Goal: Information Seeking & Learning: Learn about a topic

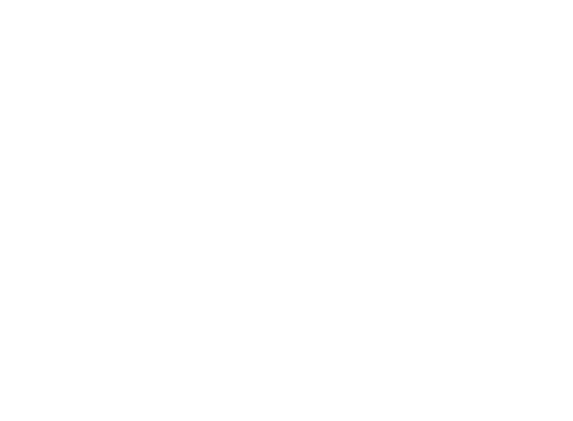
click at [241, 11] on div at bounding box center [286, 210] width 573 height 421
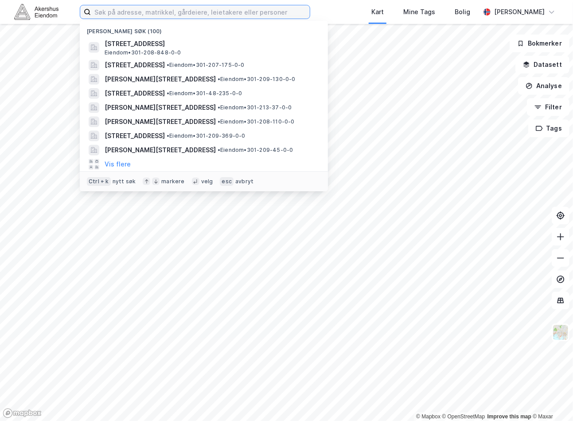
click at [153, 10] on input at bounding box center [200, 11] width 219 height 13
paste input "[STREET_ADDRESS]"
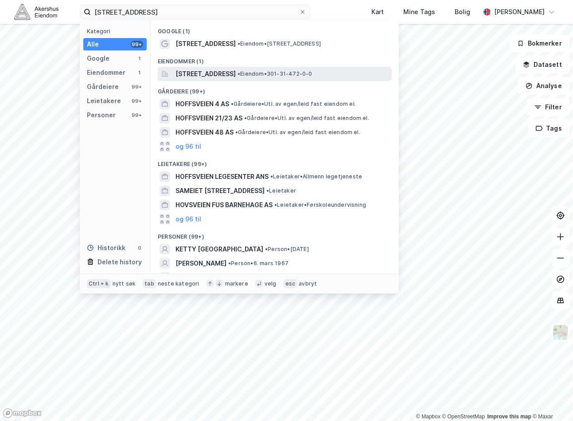
click at [204, 74] on span "[STREET_ADDRESS]" at bounding box center [205, 74] width 60 height 11
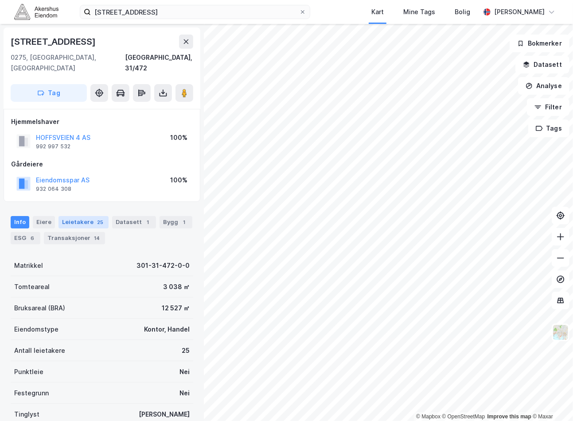
click at [76, 216] on div "Leietakere 25" at bounding box center [83, 222] width 50 height 12
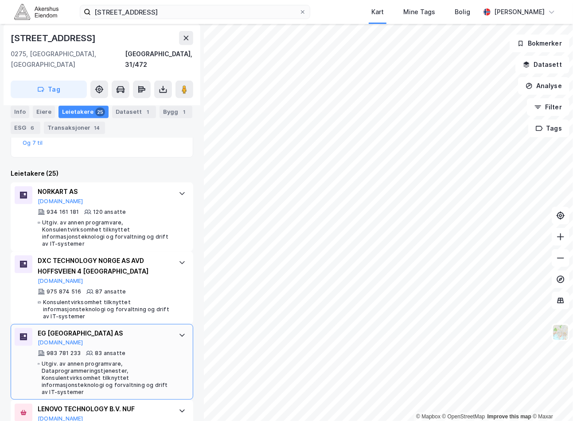
scroll to position [246, 0]
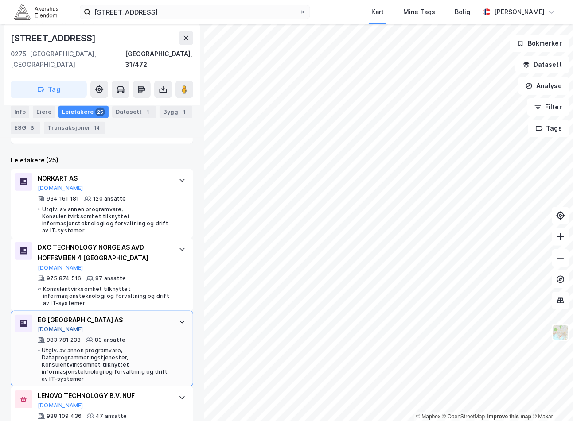
click at [50, 326] on button "[DOMAIN_NAME]" at bounding box center [61, 329] width 46 height 7
click at [52, 326] on button "[DOMAIN_NAME]" at bounding box center [61, 329] width 46 height 7
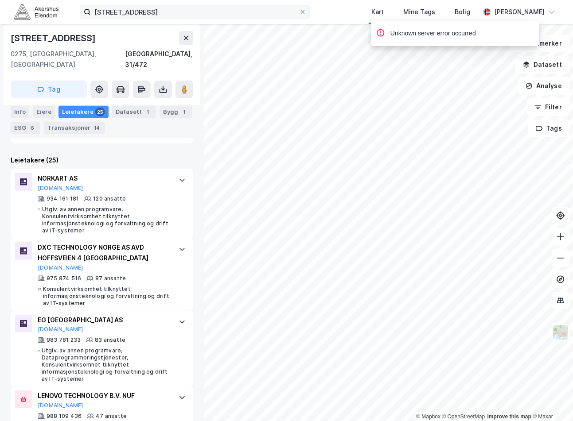
click at [168, 5] on div "[STREET_ADDRESS] Kart Mine Tags Bolig [PERSON_NAME]" at bounding box center [286, 12] width 573 height 24
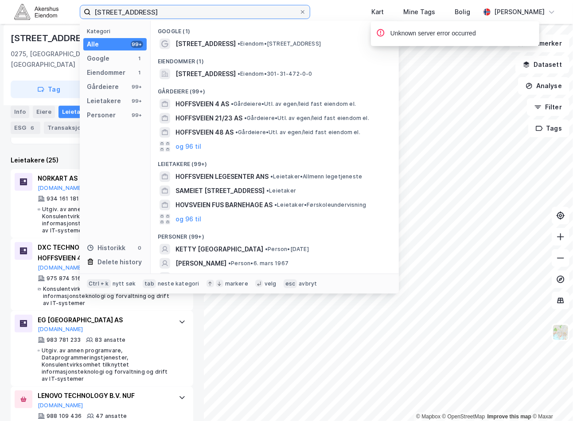
click at [168, 8] on input "[STREET_ADDRESS]" at bounding box center [195, 11] width 208 height 13
click at [168, 9] on input "[STREET_ADDRESS]" at bounding box center [195, 11] width 208 height 13
paste input "[PERSON_NAME] plass 9, 0151"
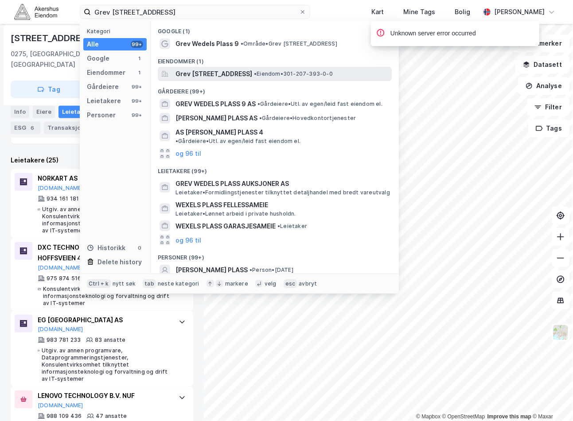
click at [233, 74] on span "Grev [STREET_ADDRESS]" at bounding box center [213, 74] width 77 height 11
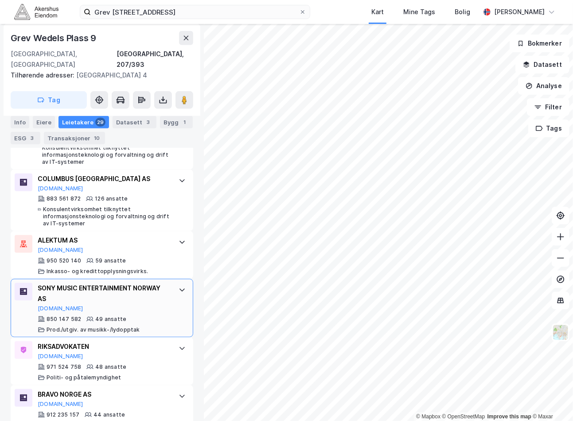
scroll to position [398, 0]
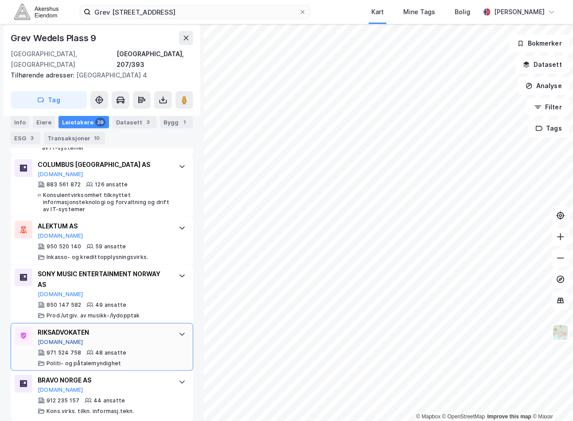
click at [50, 339] on button "[DOMAIN_NAME]" at bounding box center [61, 342] width 46 height 7
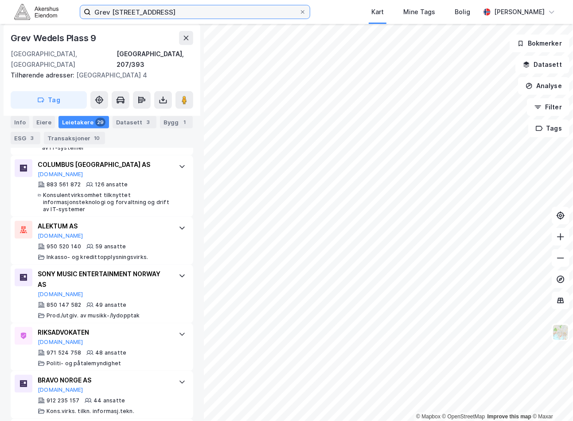
click at [223, 18] on input "Grev [STREET_ADDRESS]" at bounding box center [195, 11] width 208 height 13
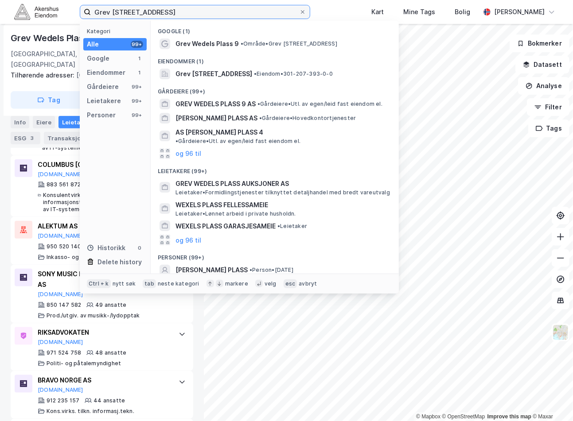
click at [223, 18] on input "Grev [STREET_ADDRESS]" at bounding box center [195, 11] width 208 height 13
paste input "[STREET_ADDRESS]"
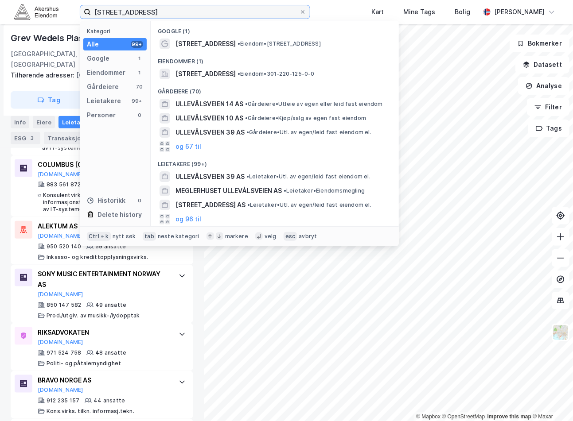
drag, startPoint x: 109, startPoint y: 13, endPoint x: 14, endPoint y: 25, distance: 95.6
click at [14, 25] on div "Ullevålsveien 68 Kategori Alle 99+ Google 1 Eiendommer 1 Gårdeiere 70 Leietaker…" at bounding box center [286, 210] width 573 height 421
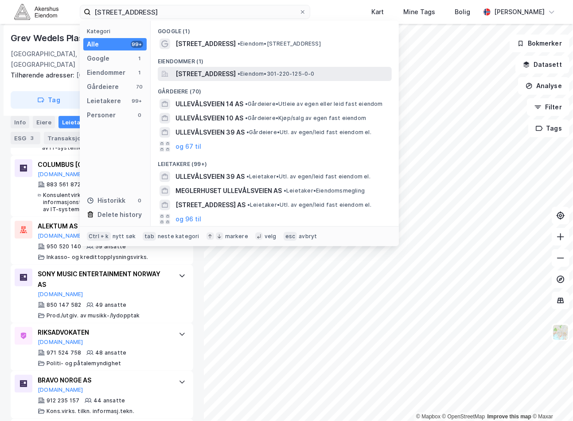
click at [236, 75] on span "[STREET_ADDRESS]" at bounding box center [205, 74] width 60 height 11
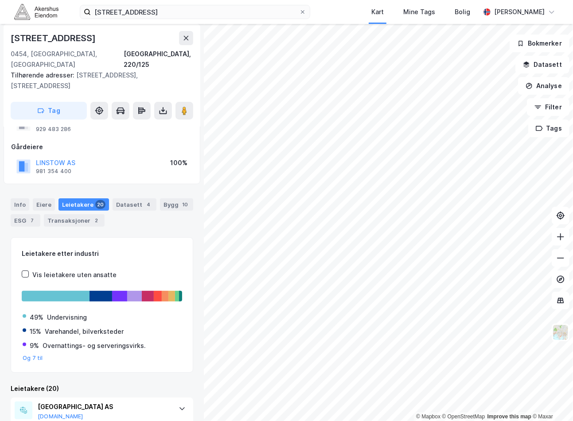
scroll to position [54, 0]
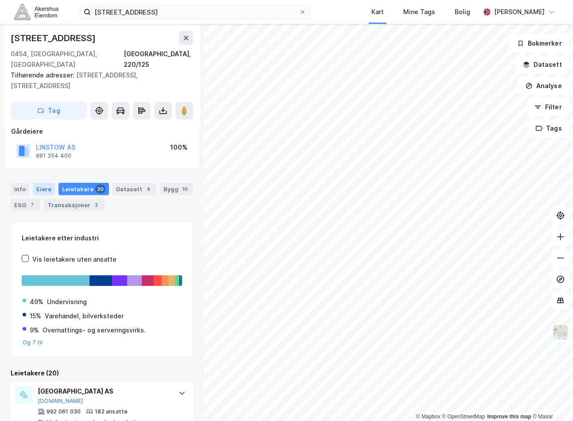
click at [49, 183] on div "Eiere" at bounding box center [44, 189] width 22 height 12
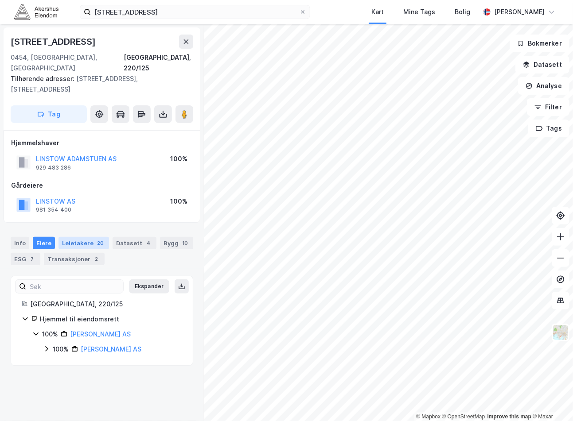
click at [75, 237] on div "Leietakere 20" at bounding box center [83, 243] width 51 height 12
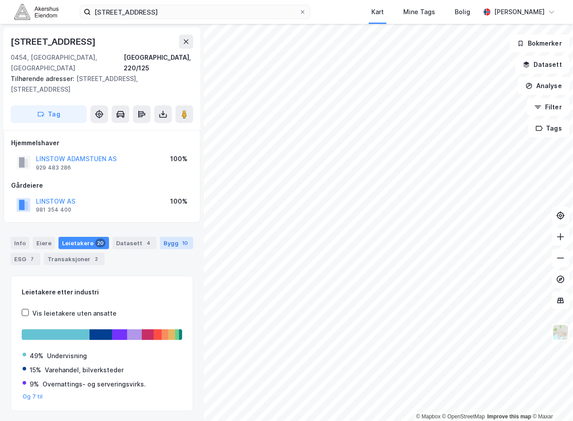
click at [160, 237] on div "Bygg 10" at bounding box center [176, 243] width 33 height 12
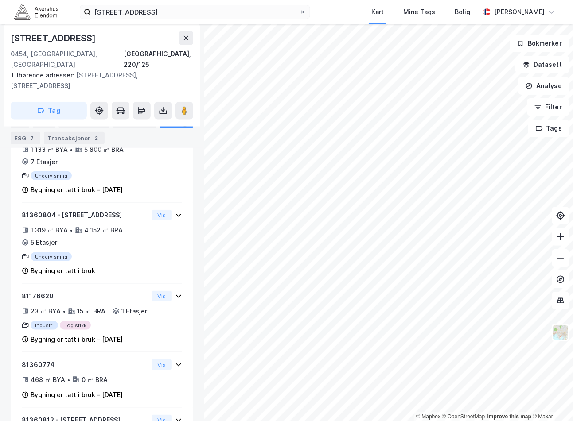
scroll to position [277, 0]
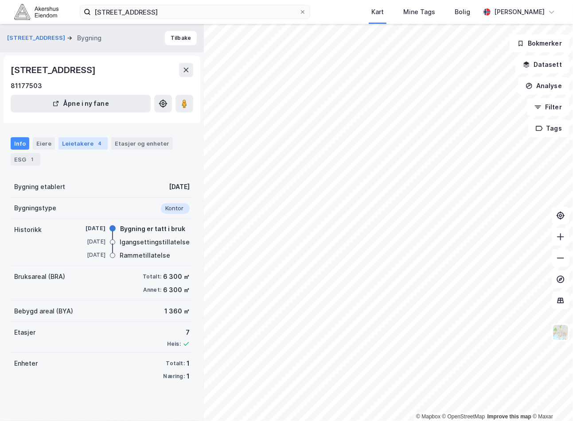
click at [66, 141] on div "Leietakere 4" at bounding box center [82, 143] width 49 height 12
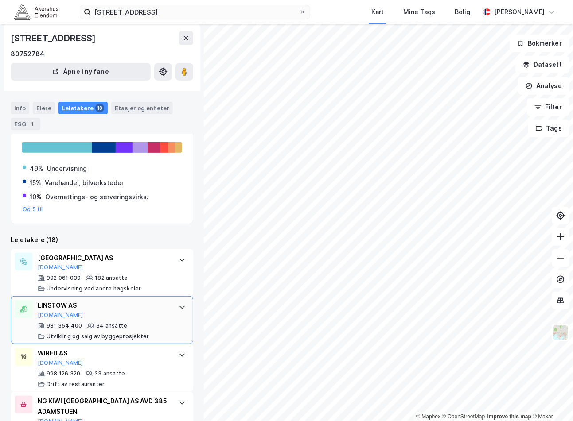
scroll to position [98, 0]
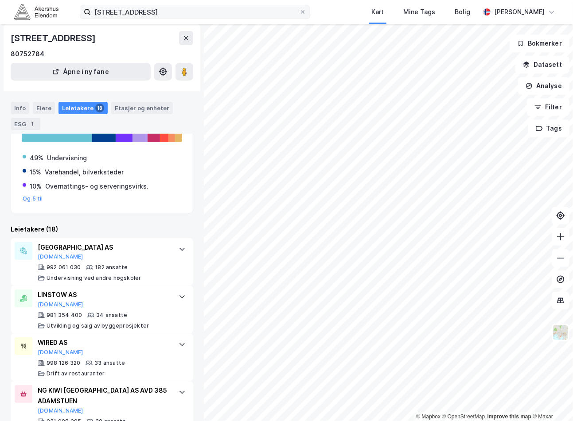
click at [231, 19] on div "Ullevålsveien 68 Kart Mine Tags Bolig [PERSON_NAME]" at bounding box center [286, 12] width 573 height 24
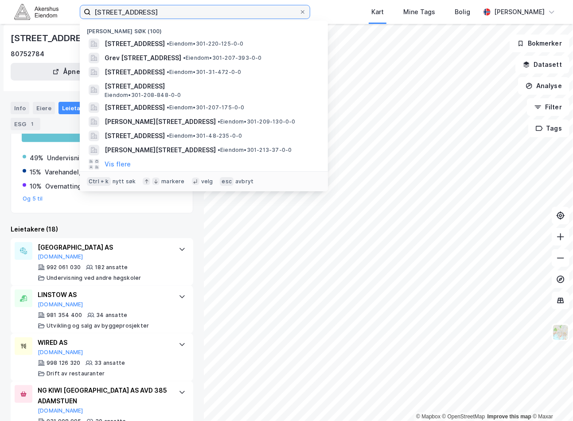
drag, startPoint x: 229, startPoint y: 18, endPoint x: 226, endPoint y: 15, distance: 4.7
click at [229, 18] on input "[STREET_ADDRESS]" at bounding box center [195, 11] width 208 height 13
click at [225, 14] on input "[STREET_ADDRESS]" at bounding box center [195, 11] width 208 height 13
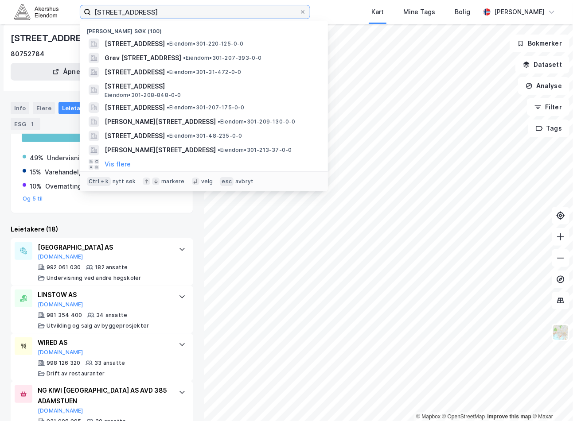
paste input "[STREET_ADDRESS]"
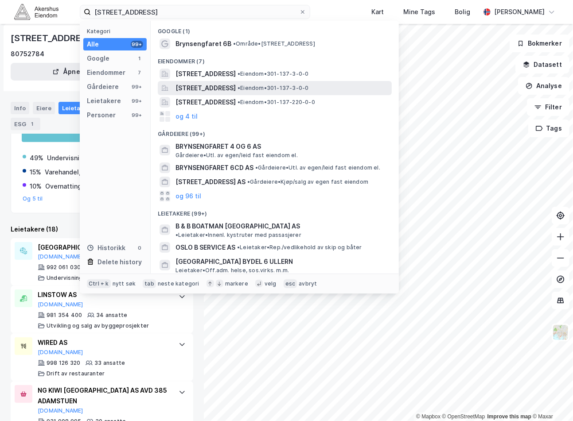
click at [236, 86] on span "[STREET_ADDRESS]" at bounding box center [205, 88] width 60 height 11
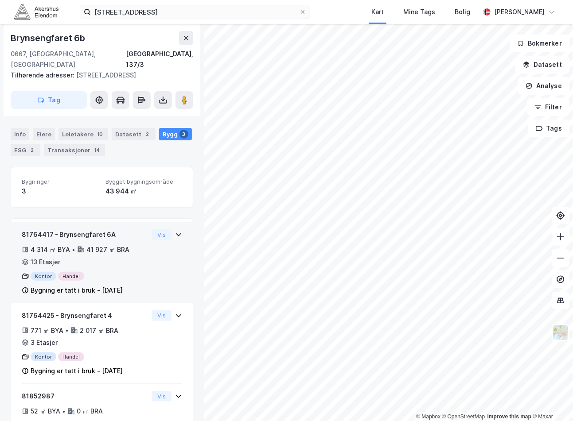
scroll to position [120, 0]
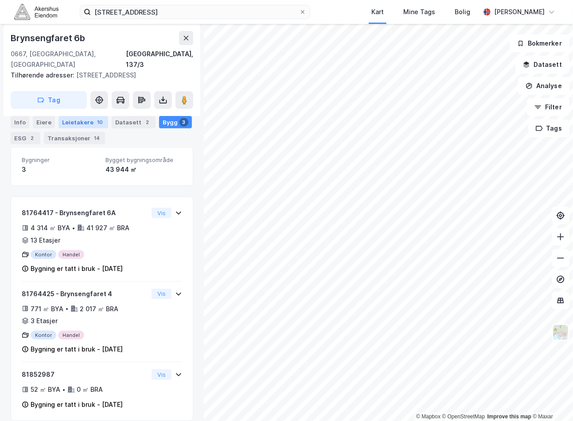
click at [81, 122] on div "Leietakere 10" at bounding box center [83, 122] width 50 height 12
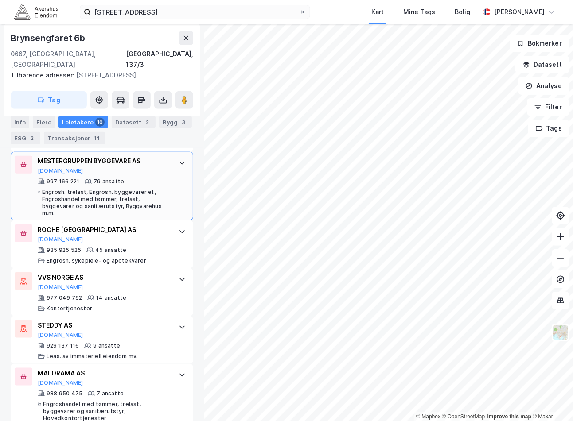
scroll to position [261, 0]
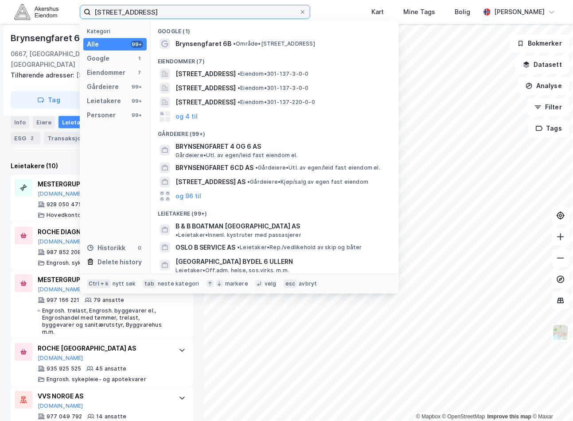
click at [144, 10] on input "[STREET_ADDRESS]" at bounding box center [195, 11] width 208 height 13
click at [144, 11] on input "[STREET_ADDRESS]" at bounding box center [195, 11] width 208 height 13
paste input "[PERSON_NAME][STREET_ADDRESS]"
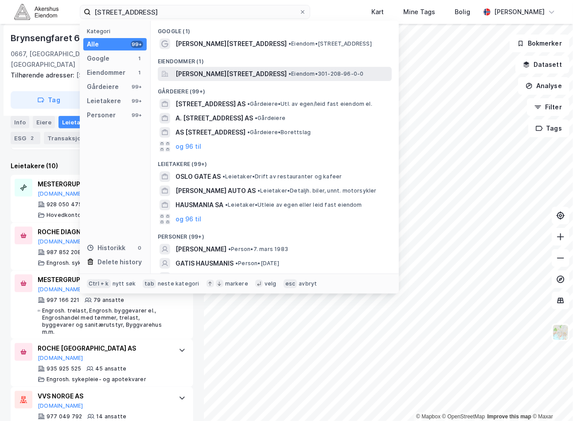
click at [244, 77] on span "[PERSON_NAME][STREET_ADDRESS]" at bounding box center [230, 74] width 111 height 11
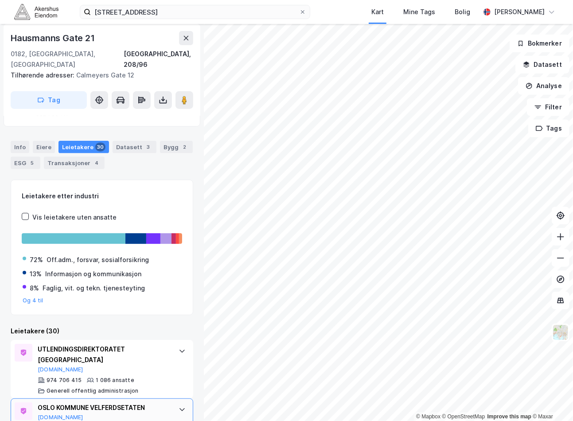
scroll to position [201, 0]
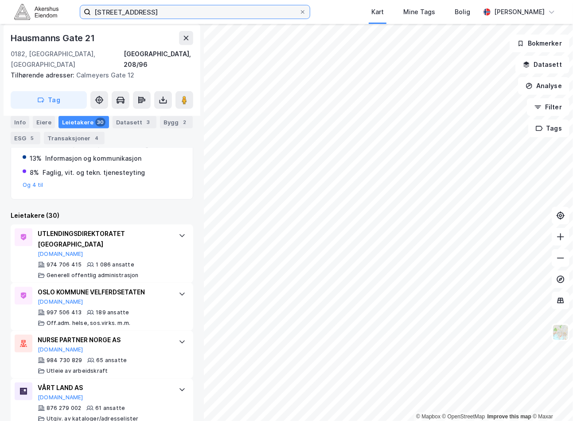
click at [174, 10] on input "[STREET_ADDRESS]" at bounding box center [195, 11] width 208 height 13
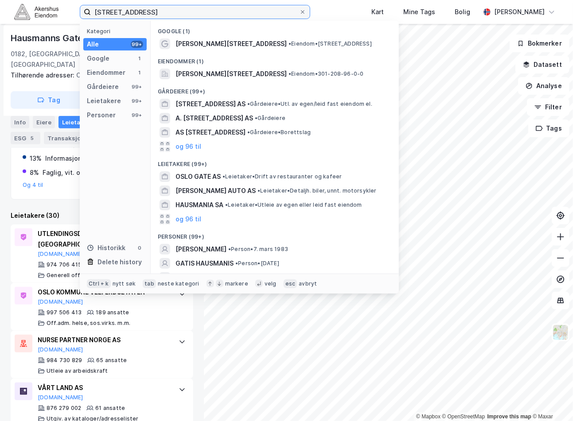
click at [174, 10] on input "[STREET_ADDRESS]" at bounding box center [195, 11] width 208 height 13
paste input "akon VIIs gate 1, 0161"
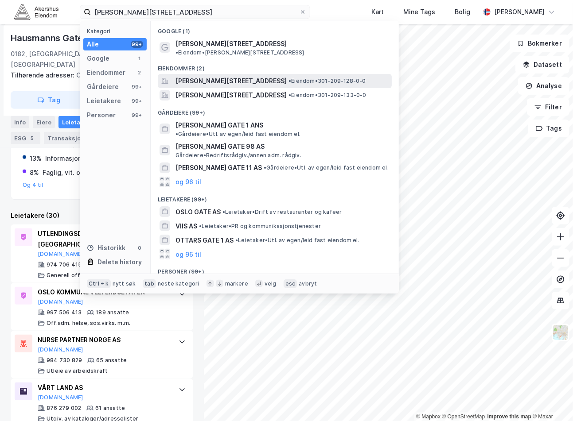
click at [236, 76] on span "[PERSON_NAME][STREET_ADDRESS]" at bounding box center [230, 81] width 111 height 11
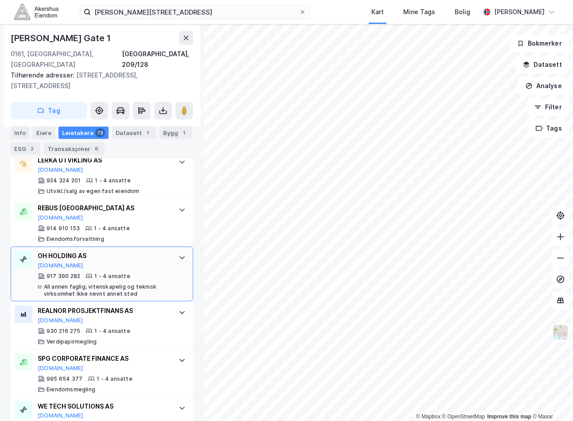
scroll to position [2015, 0]
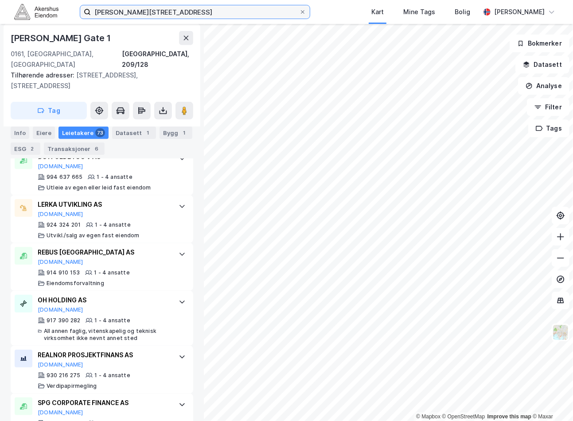
click at [176, 14] on input "[PERSON_NAME][STREET_ADDRESS]" at bounding box center [195, 11] width 208 height 13
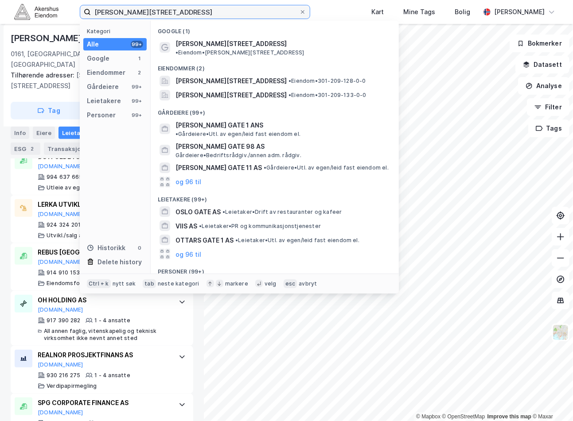
click at [176, 14] on input "[PERSON_NAME][STREET_ADDRESS]" at bounding box center [195, 11] width 208 height 13
paste input "[STREET_ADDRESS]"
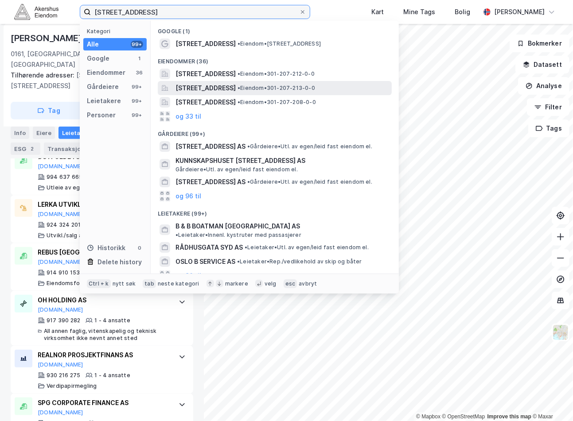
type input "[STREET_ADDRESS]"
click at [236, 86] on span "[STREET_ADDRESS]" at bounding box center [205, 88] width 60 height 11
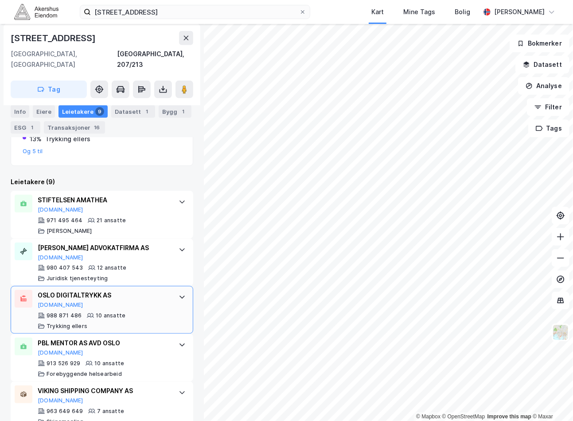
scroll to position [360, 0]
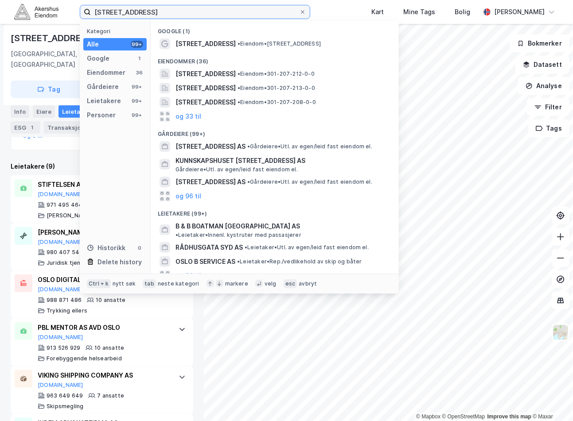
click at [178, 16] on input "[STREET_ADDRESS]" at bounding box center [195, 11] width 208 height 13
click at [178, 14] on input "[STREET_ADDRESS]" at bounding box center [195, 11] width 208 height 13
click at [301, 12] on icon at bounding box center [303, 12] width 4 height 4
click at [296, 12] on input "[STREET_ADDRESS]" at bounding box center [195, 11] width 208 height 13
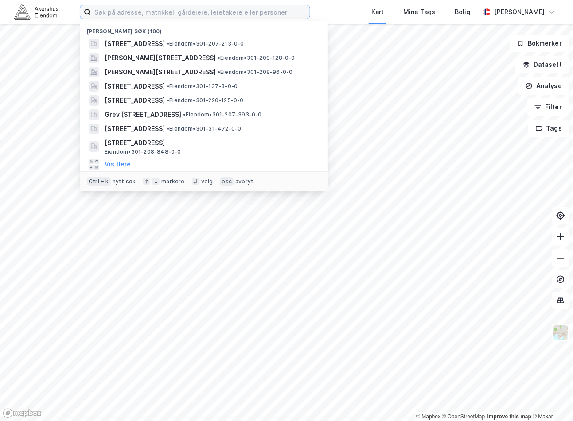
paste input "[GEOGRAPHIC_DATA][STREET_ADDRESS]"
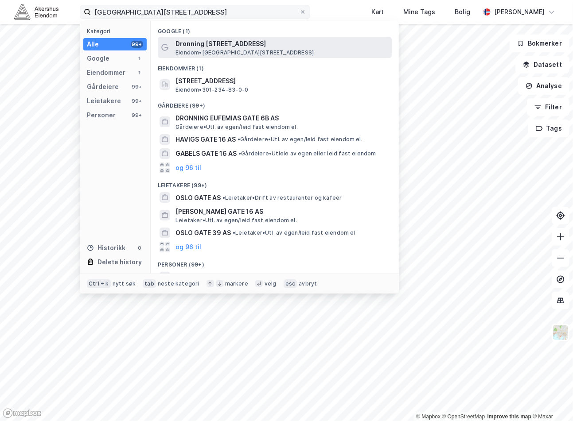
click at [242, 54] on span "Eiendom • [STREET_ADDRESS]" at bounding box center [244, 52] width 138 height 7
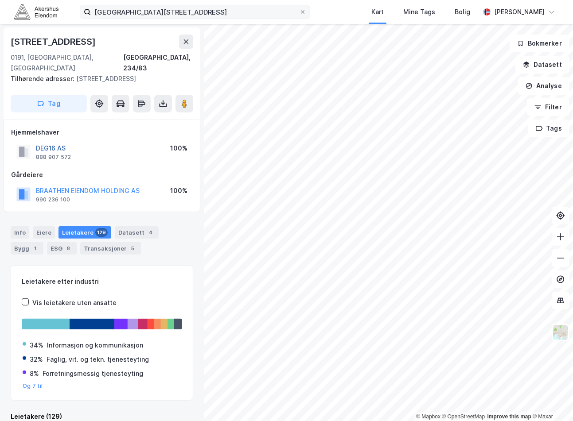
click at [0, 0] on button "DEG16 AS" at bounding box center [0, 0] width 0 height 0
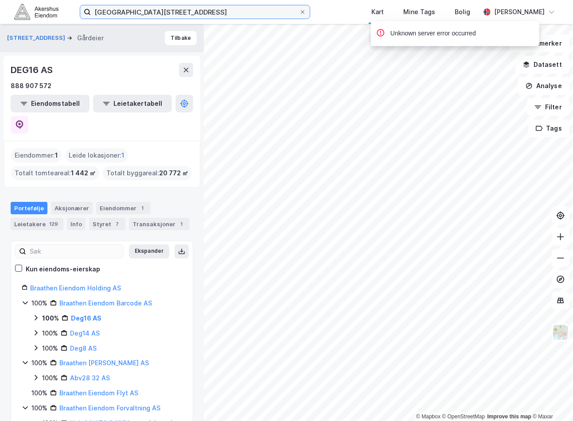
click at [139, 14] on input "[GEOGRAPHIC_DATA][STREET_ADDRESS]" at bounding box center [195, 11] width 208 height 13
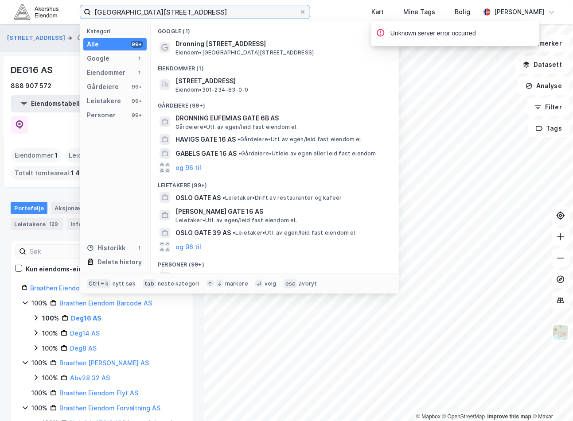
click at [139, 14] on input "[GEOGRAPHIC_DATA][STREET_ADDRESS]" at bounding box center [195, 11] width 208 height 13
paste input "[STREET_ADDRESS]"
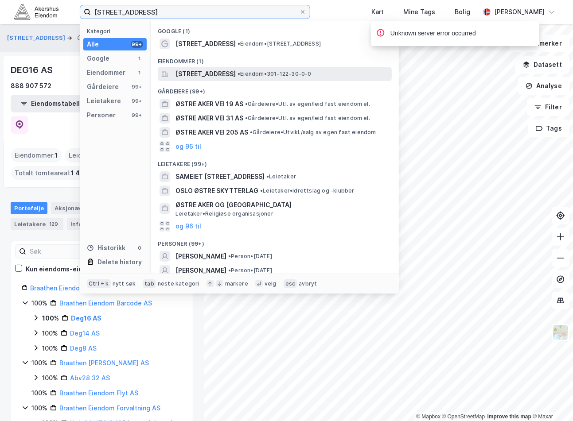
type input "[STREET_ADDRESS]"
click at [221, 72] on span "[STREET_ADDRESS]" at bounding box center [205, 74] width 60 height 11
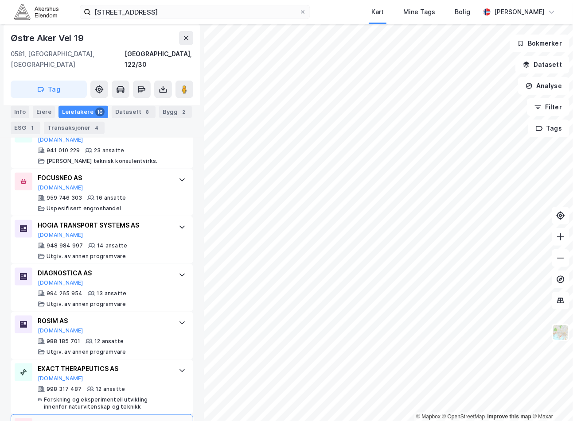
scroll to position [492, 0]
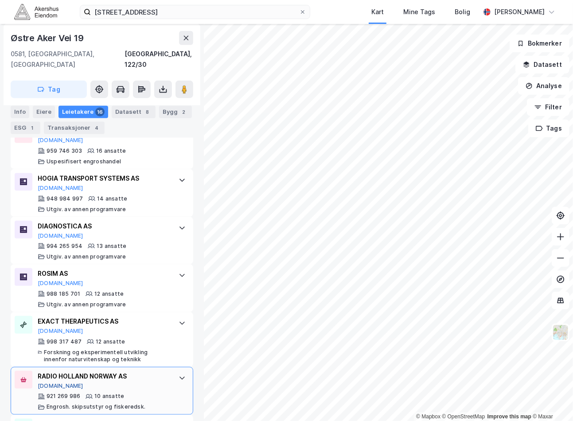
click at [47, 383] on button "[DOMAIN_NAME]" at bounding box center [61, 386] width 46 height 7
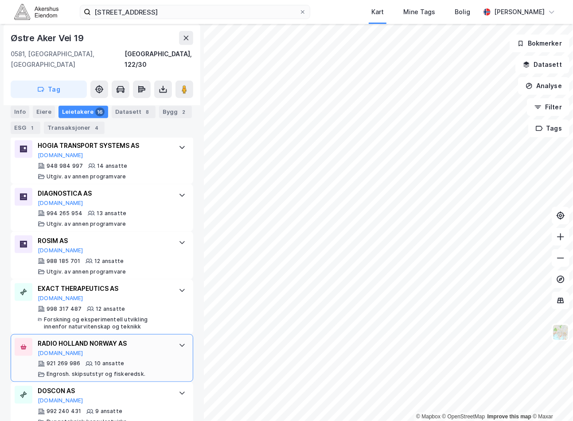
scroll to position [541, 0]
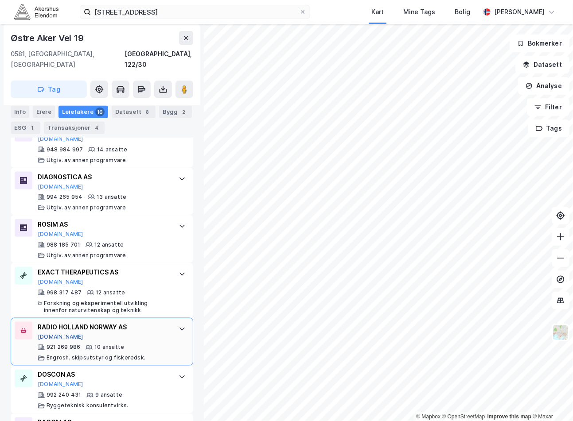
click at [51, 334] on button "[DOMAIN_NAME]" at bounding box center [61, 337] width 46 height 7
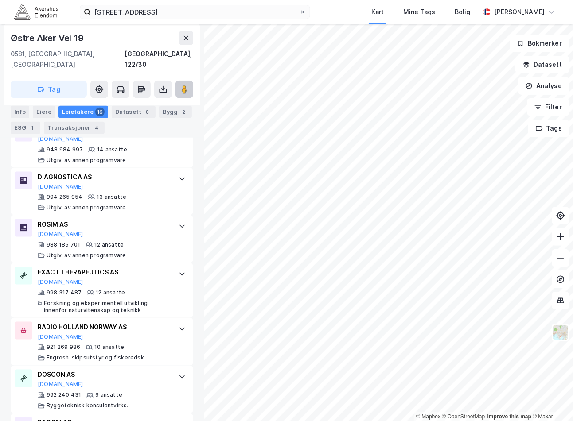
click at [186, 85] on image at bounding box center [184, 89] width 5 height 9
click at [29, 109] on div "Info [PERSON_NAME] 16 Datasett 8 Bygg 2 ESG 1 Transaksjoner 4" at bounding box center [102, 119] width 183 height 28
click at [40, 109] on div "Eiere" at bounding box center [44, 111] width 22 height 12
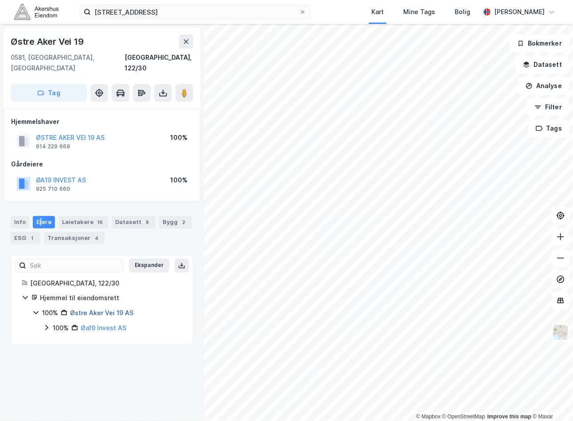
click at [117, 309] on link "Østre Aker Vei 19 AS" at bounding box center [101, 313] width 63 height 8
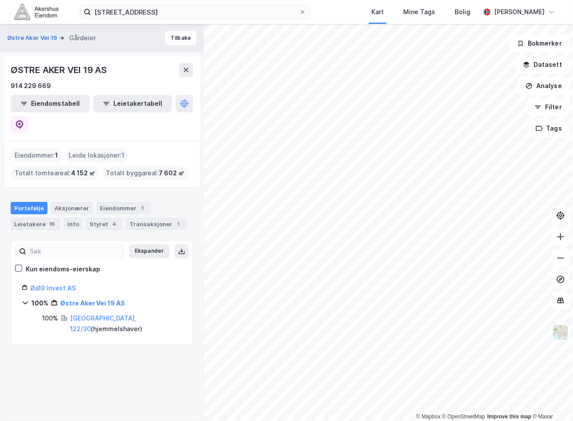
click at [25, 299] on icon at bounding box center [25, 302] width 7 height 7
click at [29, 298] on div "100% Østre Aker Vei 19 AS" at bounding box center [102, 303] width 160 height 11
click at [27, 299] on icon at bounding box center [25, 302] width 7 height 7
drag, startPoint x: 27, startPoint y: 284, endPoint x: 145, endPoint y: 272, distance: 118.9
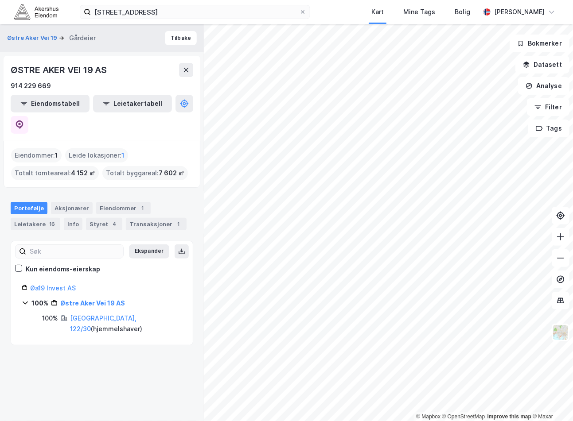
click at [145, 283] on div "Øa19 Invest AS" at bounding box center [106, 288] width 152 height 11
